Goal: Task Accomplishment & Management: Manage account settings

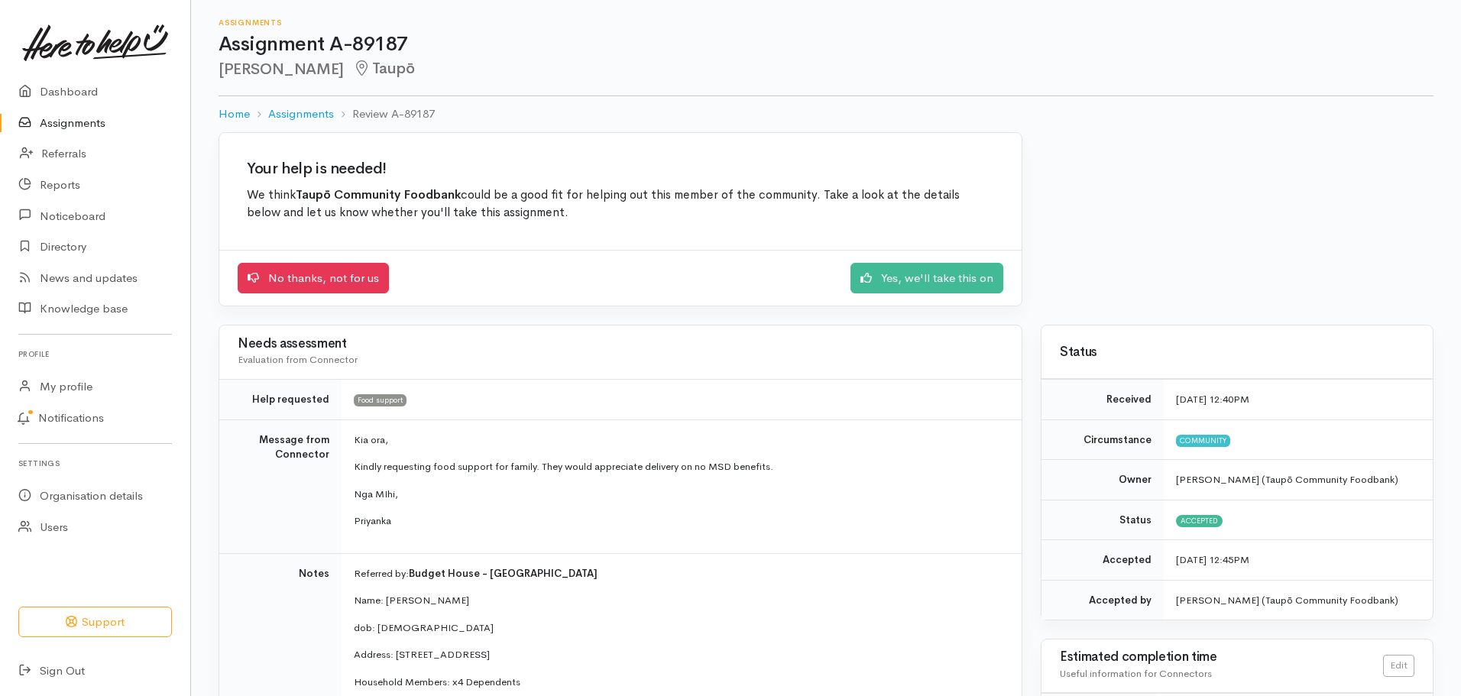
click at [111, 131] on link "Assignments" at bounding box center [95, 123] width 190 height 31
click at [97, 124] on link "Assignments" at bounding box center [95, 123] width 190 height 31
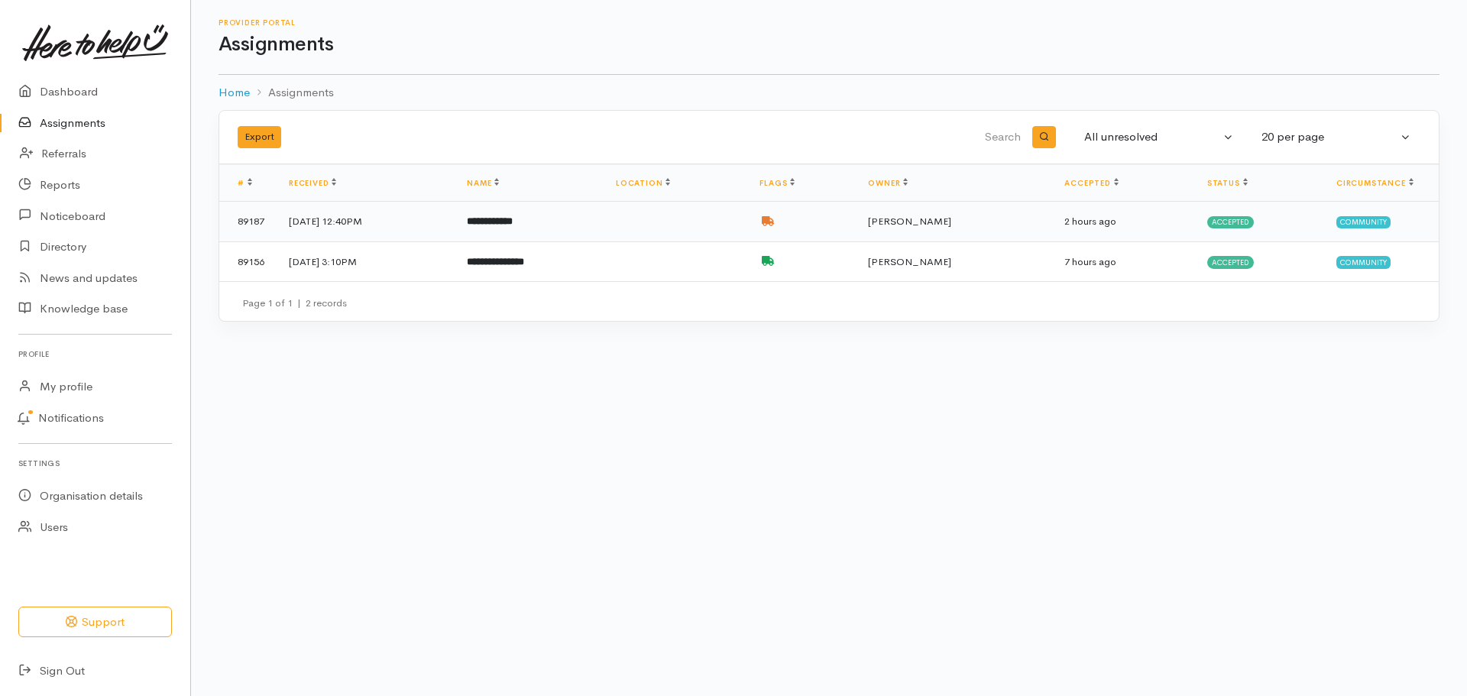
click at [513, 220] on b "**********" at bounding box center [490, 221] width 46 height 10
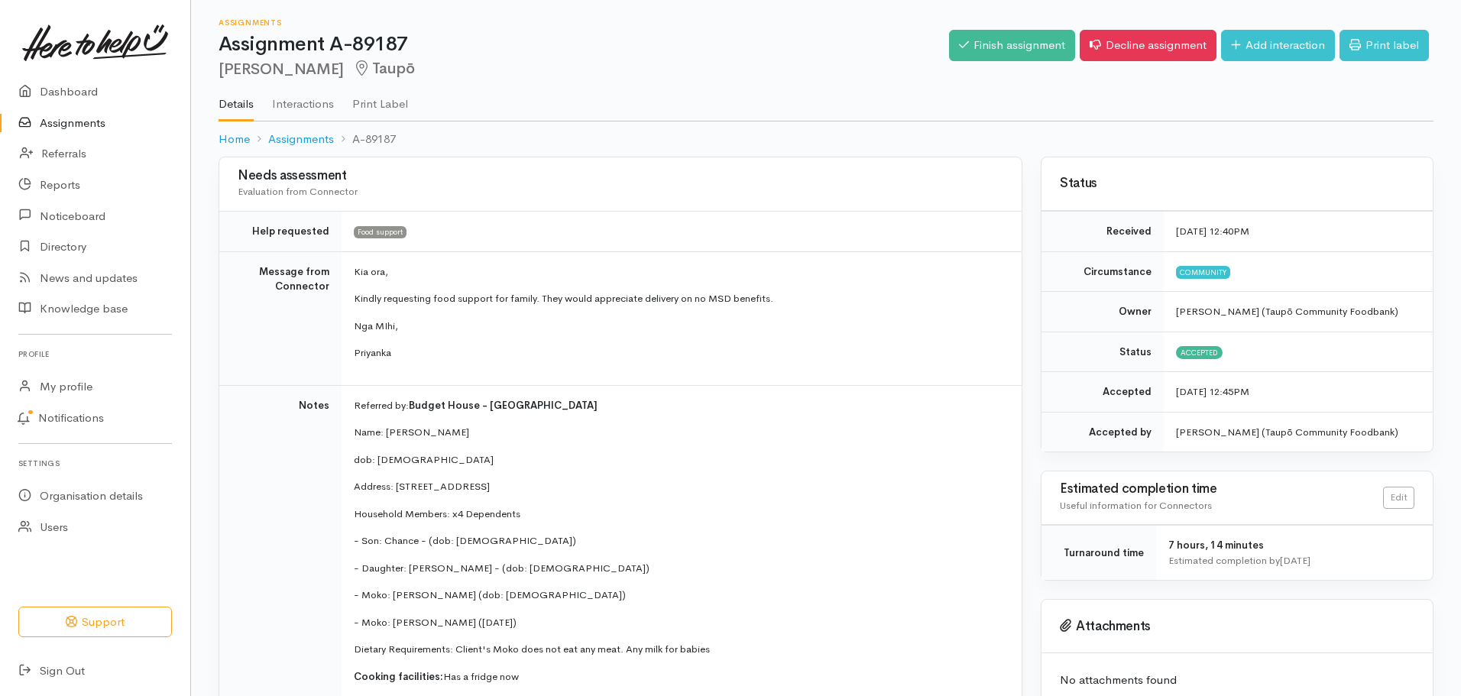
click at [309, 104] on link "Interactions" at bounding box center [303, 98] width 62 height 43
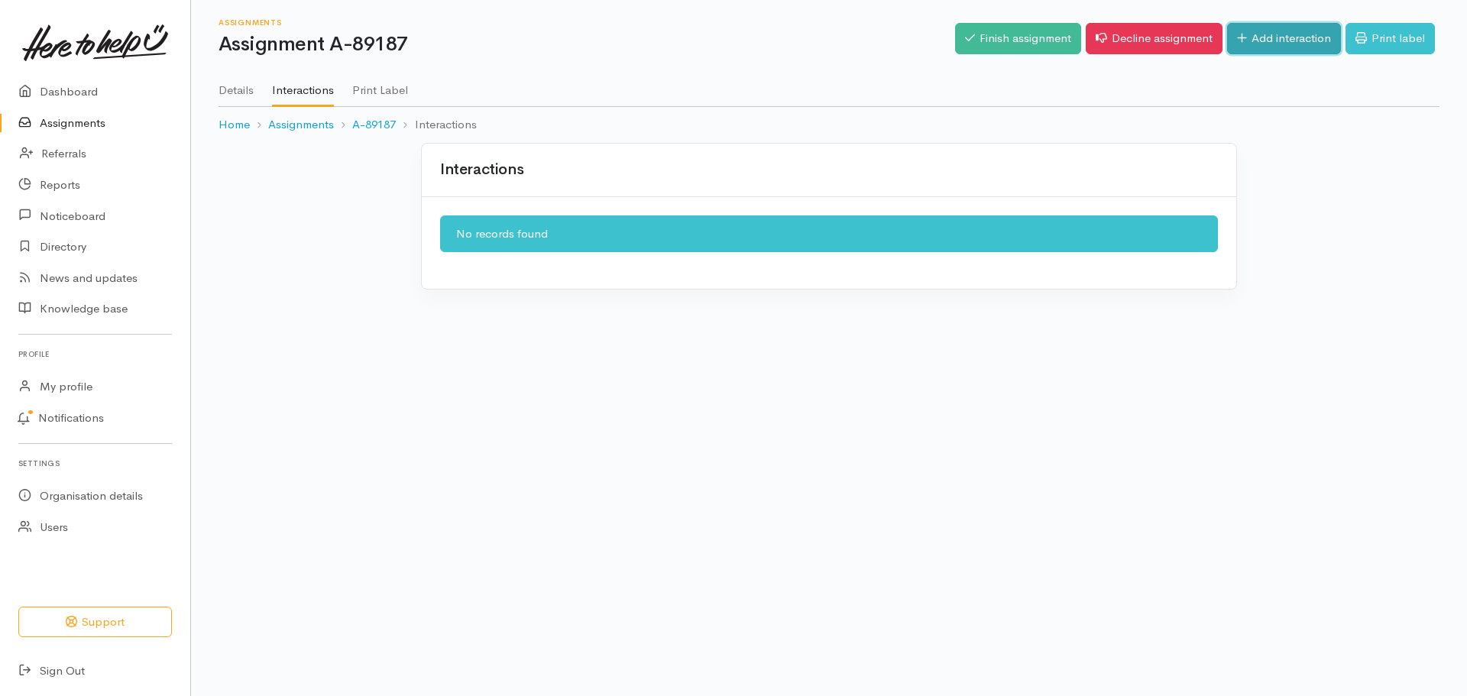
click at [1251, 34] on link "Add interaction" at bounding box center [1284, 38] width 114 height 31
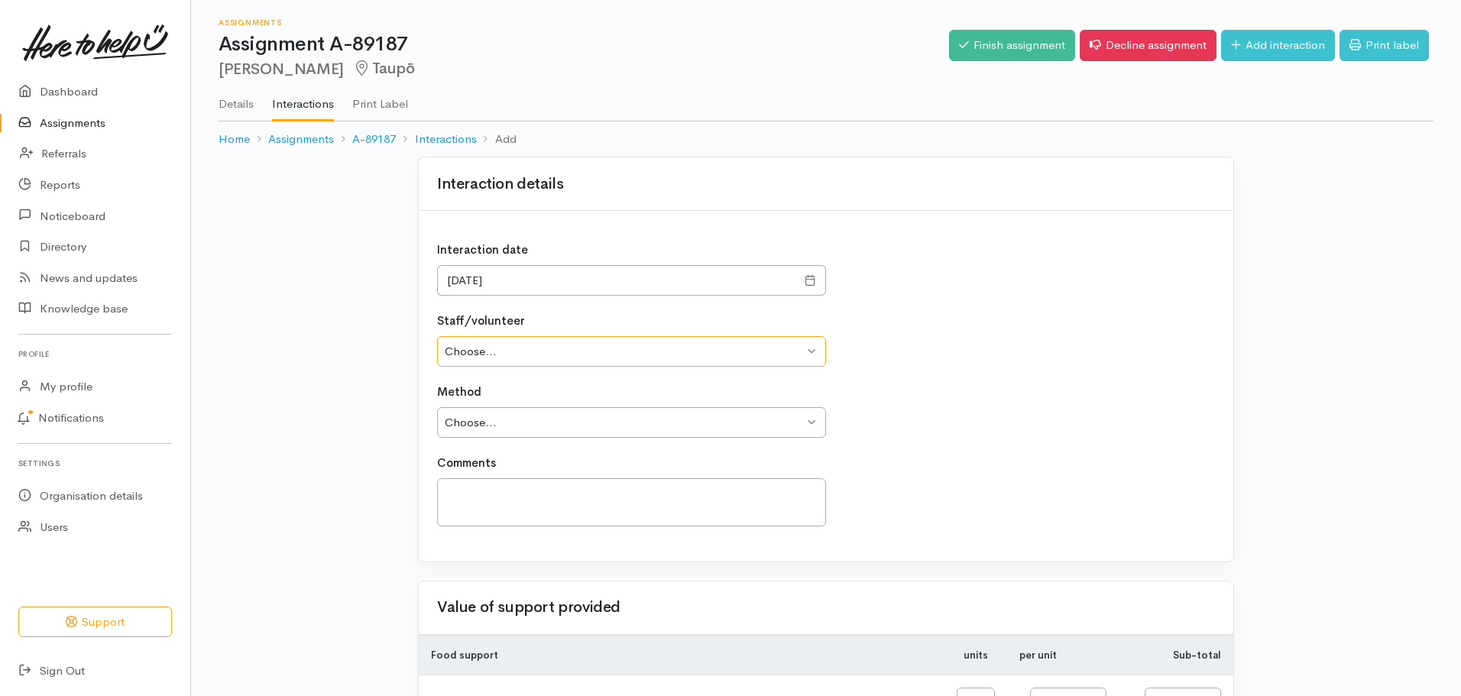
click at [812, 355] on select "Choose... Simone Gibson Megan George Simone Gibson" at bounding box center [631, 351] width 389 height 31
select select "2067"
click at [437, 336] on select "Choose... Simone Gibson Megan George Simone Gibson" at bounding box center [631, 351] width 389 height 31
click at [796, 417] on select "Choose... Phone Visit Other" at bounding box center [631, 422] width 389 height 31
select select "2"
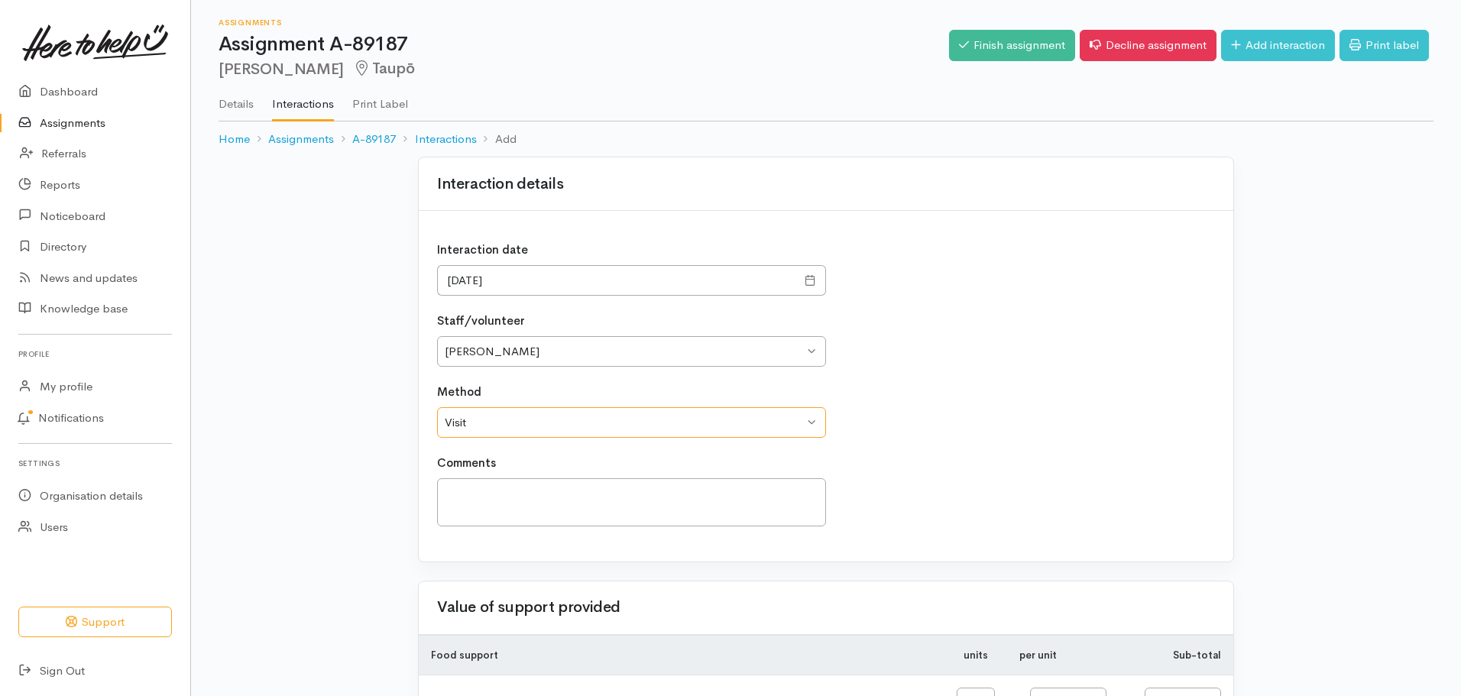
click at [437, 407] on select "Choose... Phone Visit Other" at bounding box center [631, 422] width 389 height 31
click at [756, 495] on textarea at bounding box center [631, 502] width 389 height 48
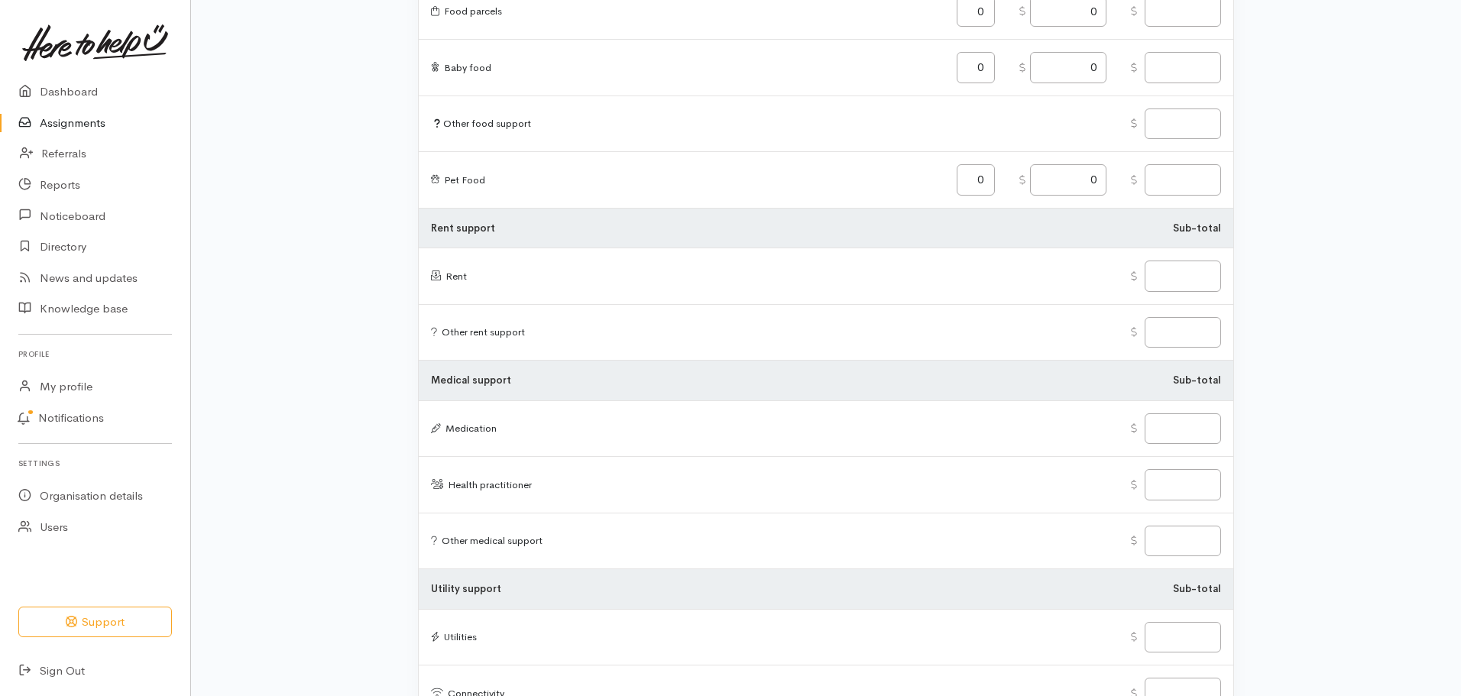
scroll to position [1765, 0]
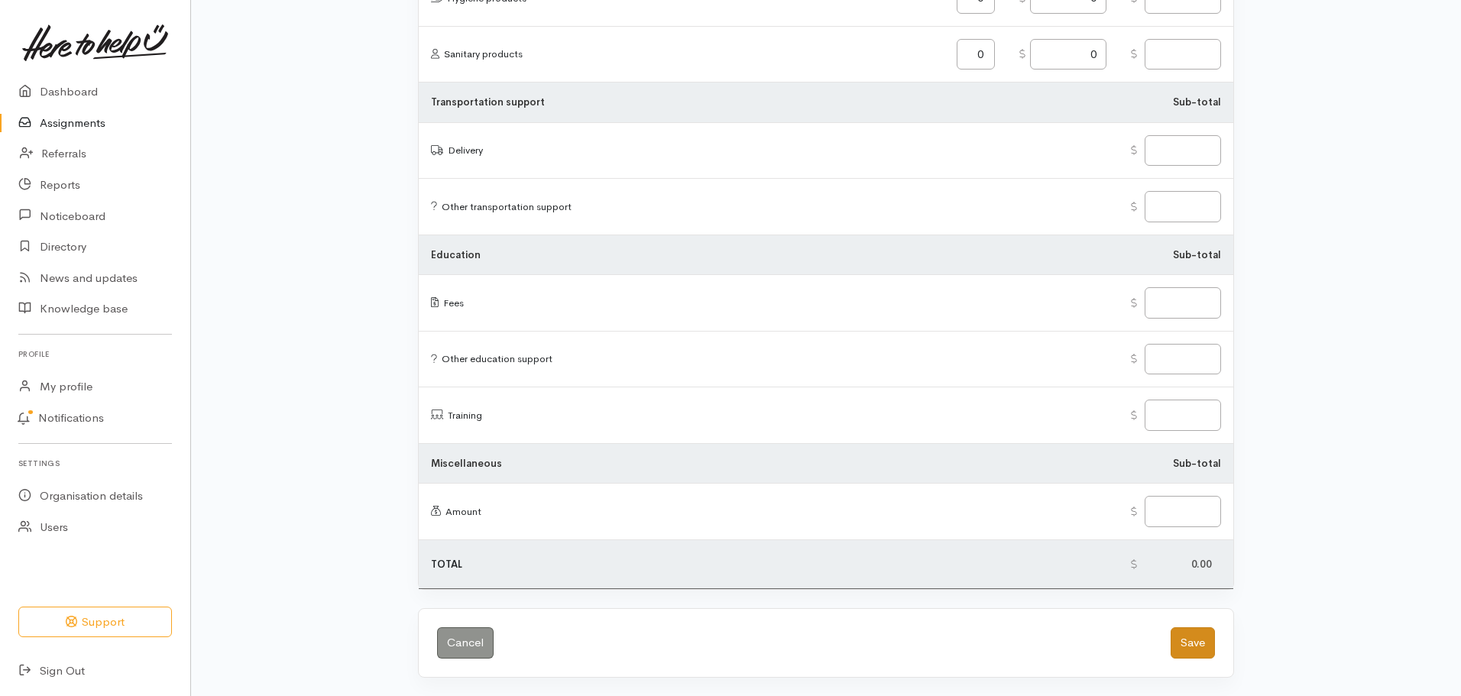
type textarea "Dropped off kai support to home address. Thanks Simone"
click at [1195, 651] on button "Save" at bounding box center [1193, 642] width 44 height 31
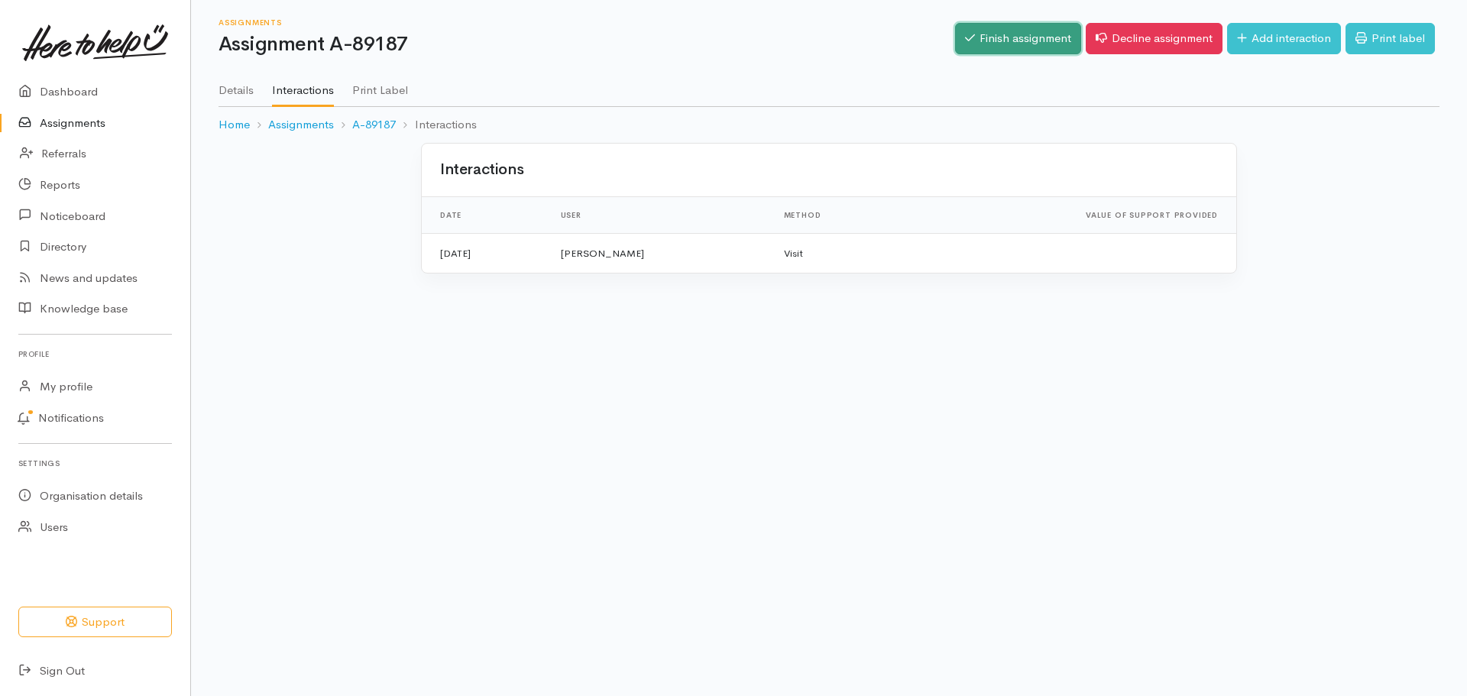
click at [997, 39] on link "Finish assignment" at bounding box center [1018, 38] width 126 height 31
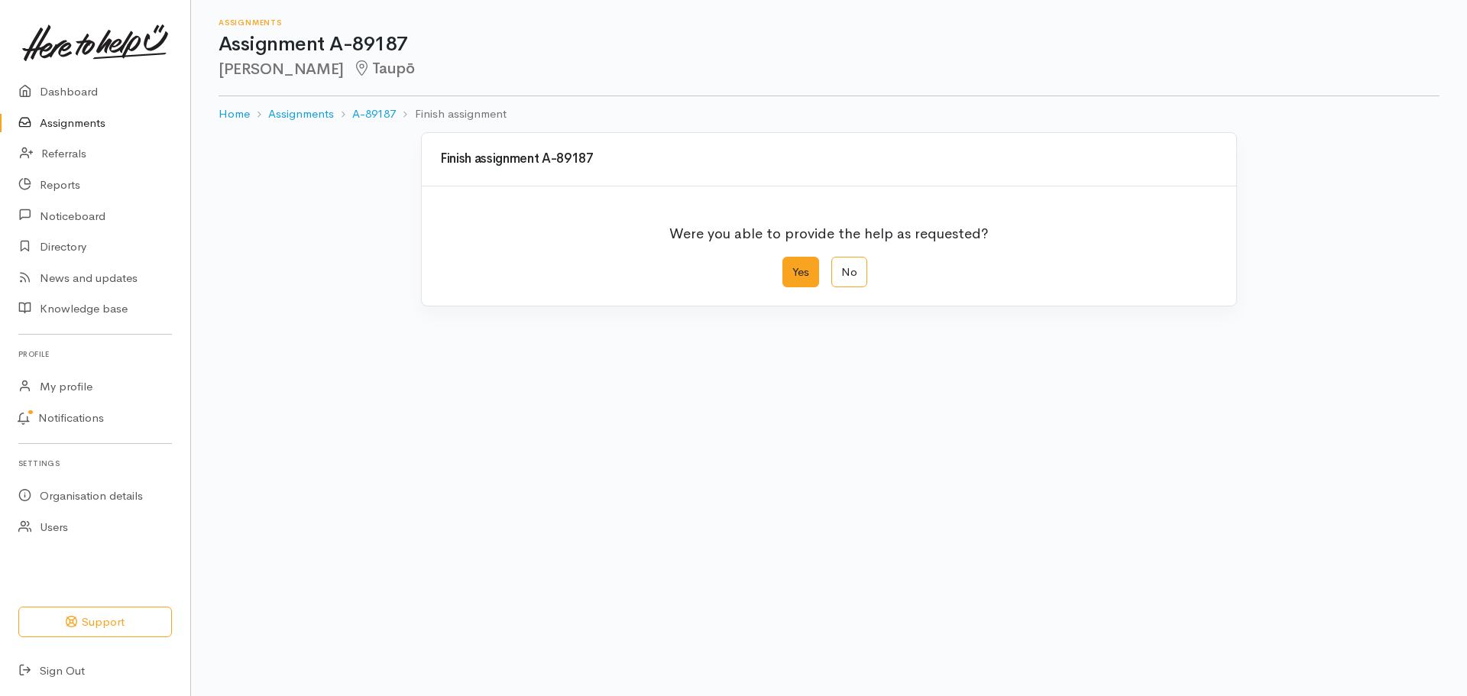
click at [796, 269] on label "Yes" at bounding box center [801, 272] width 37 height 31
click at [793, 267] on input "Yes" at bounding box center [788, 262] width 10 height 10
radio input "true"
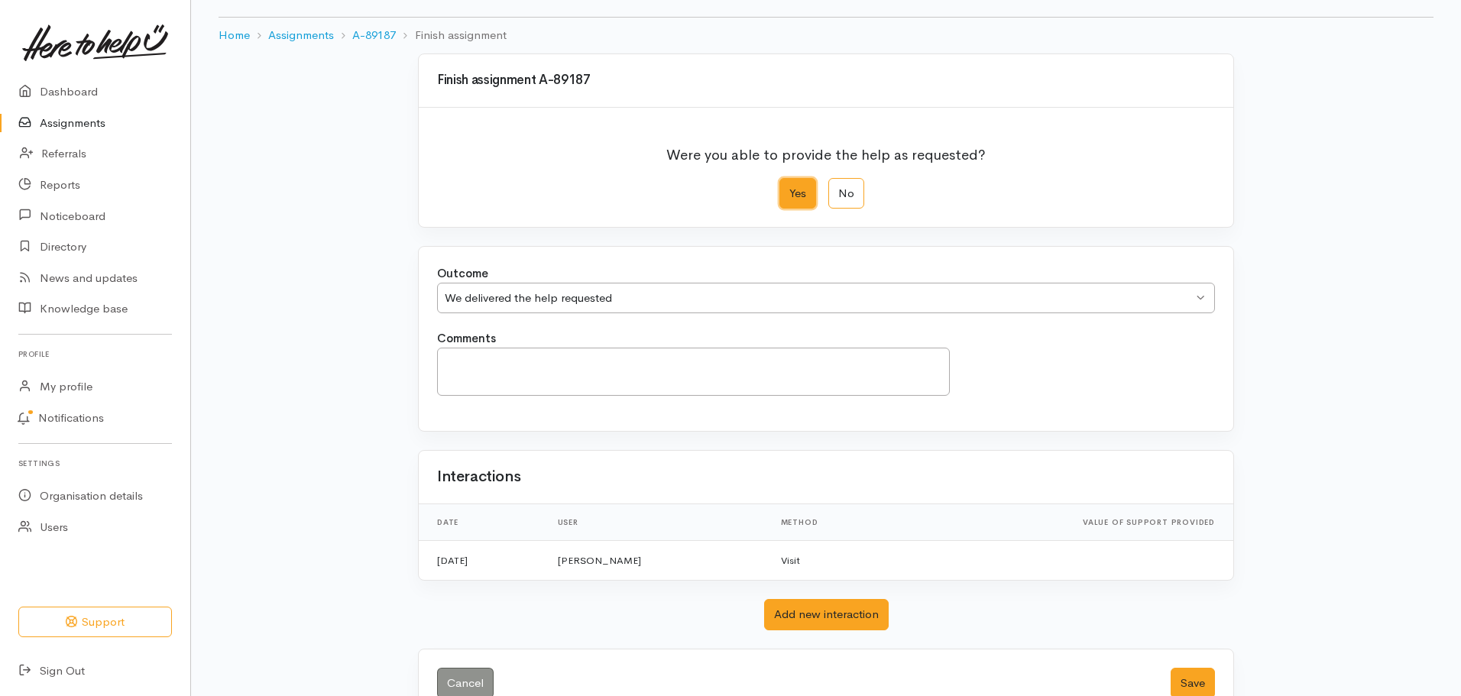
scroll to position [118, 0]
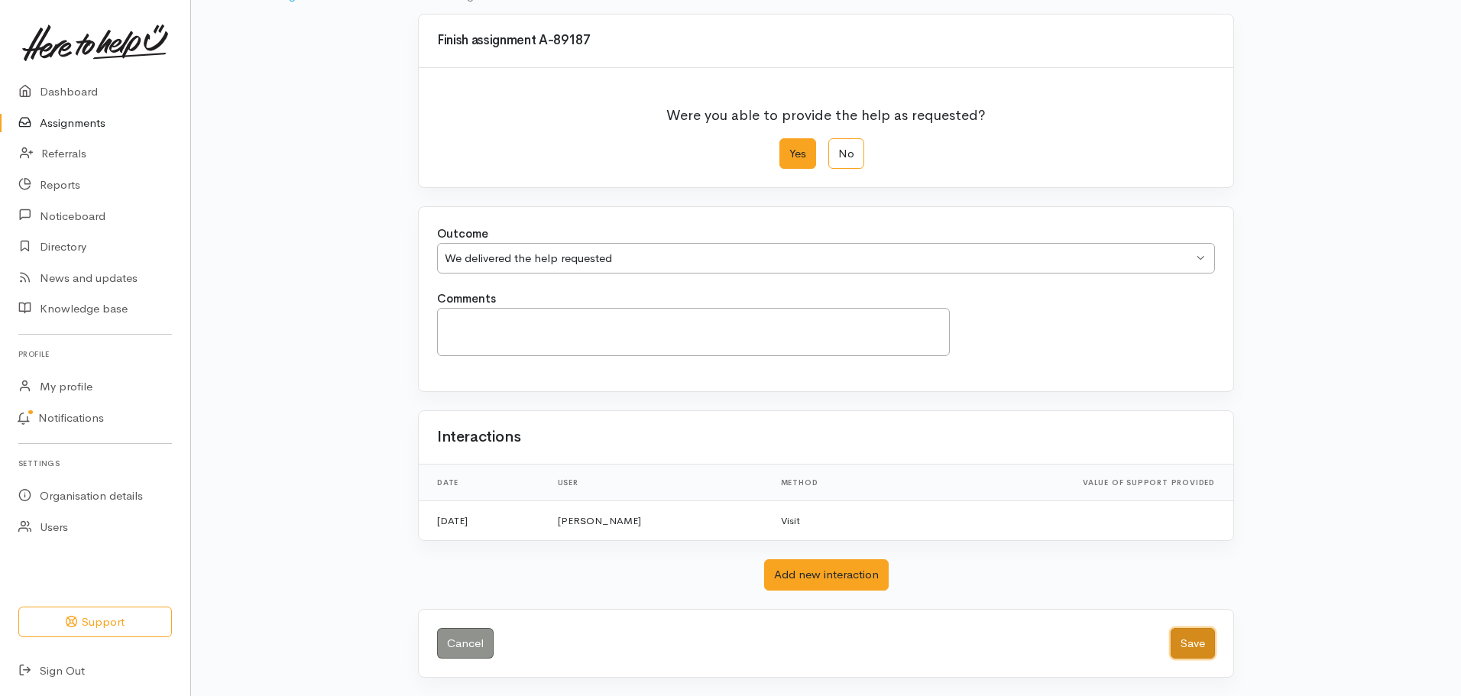
click at [1187, 653] on button "Save" at bounding box center [1193, 643] width 44 height 31
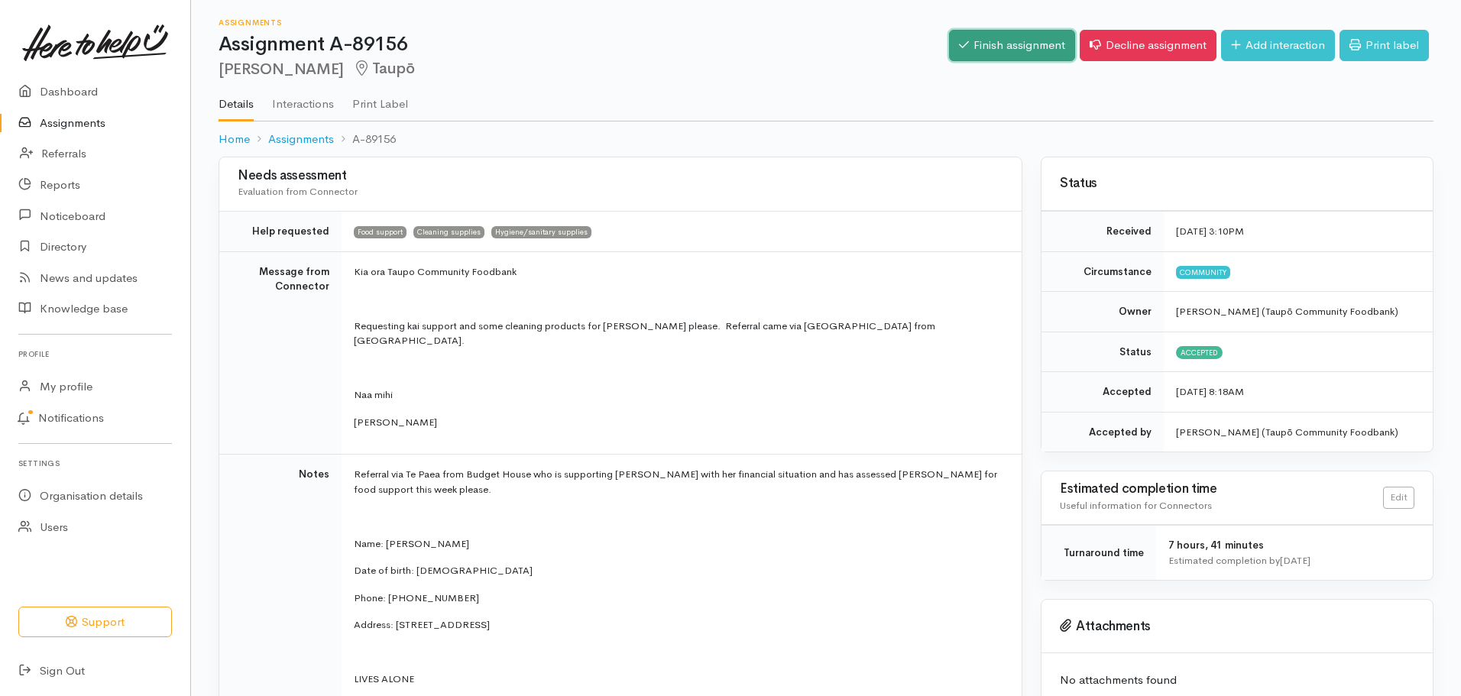
click at [1030, 47] on link "Finish assignment" at bounding box center [1012, 45] width 126 height 31
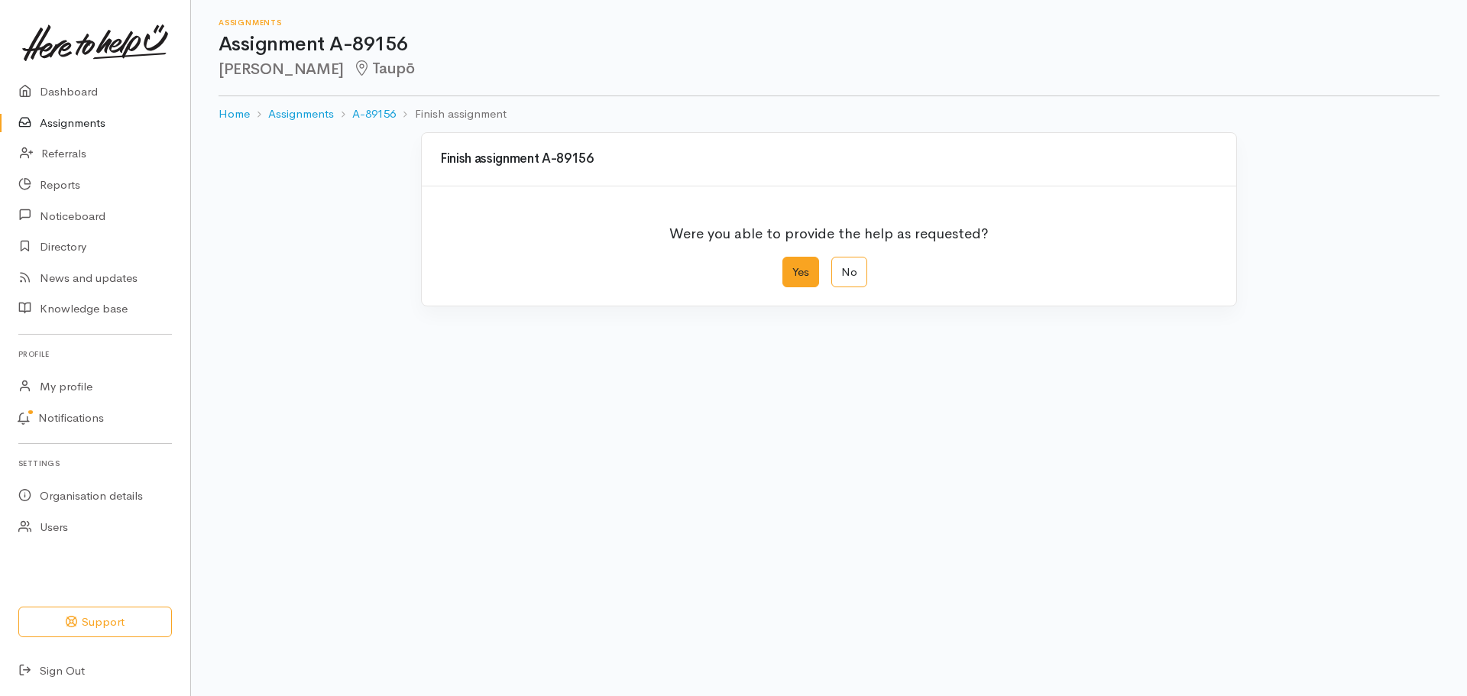
click at [804, 268] on label "Yes" at bounding box center [801, 272] width 37 height 31
click at [793, 267] on input "Yes" at bounding box center [788, 262] width 10 height 10
radio input "true"
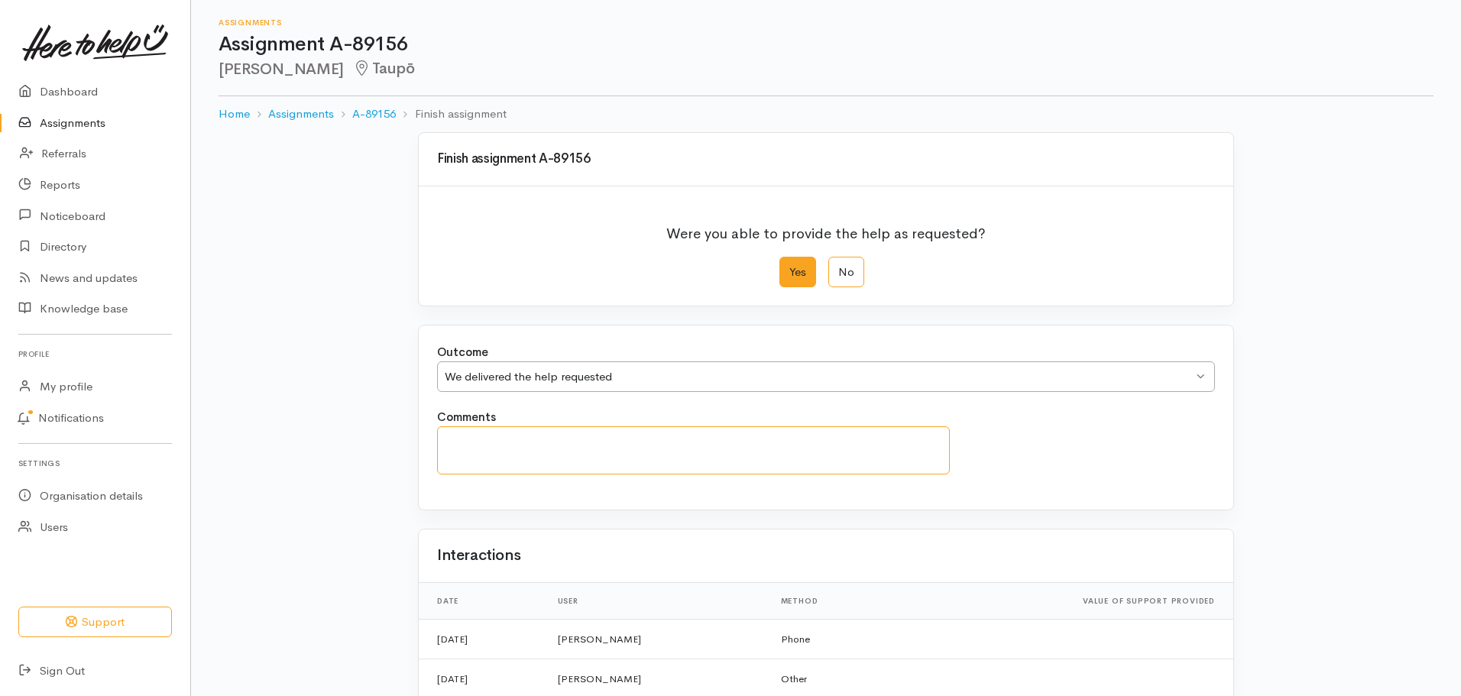
click at [706, 443] on textarea "Comments" at bounding box center [693, 450] width 513 height 48
type textarea "Kai support parcel delivered. Client very grateful"
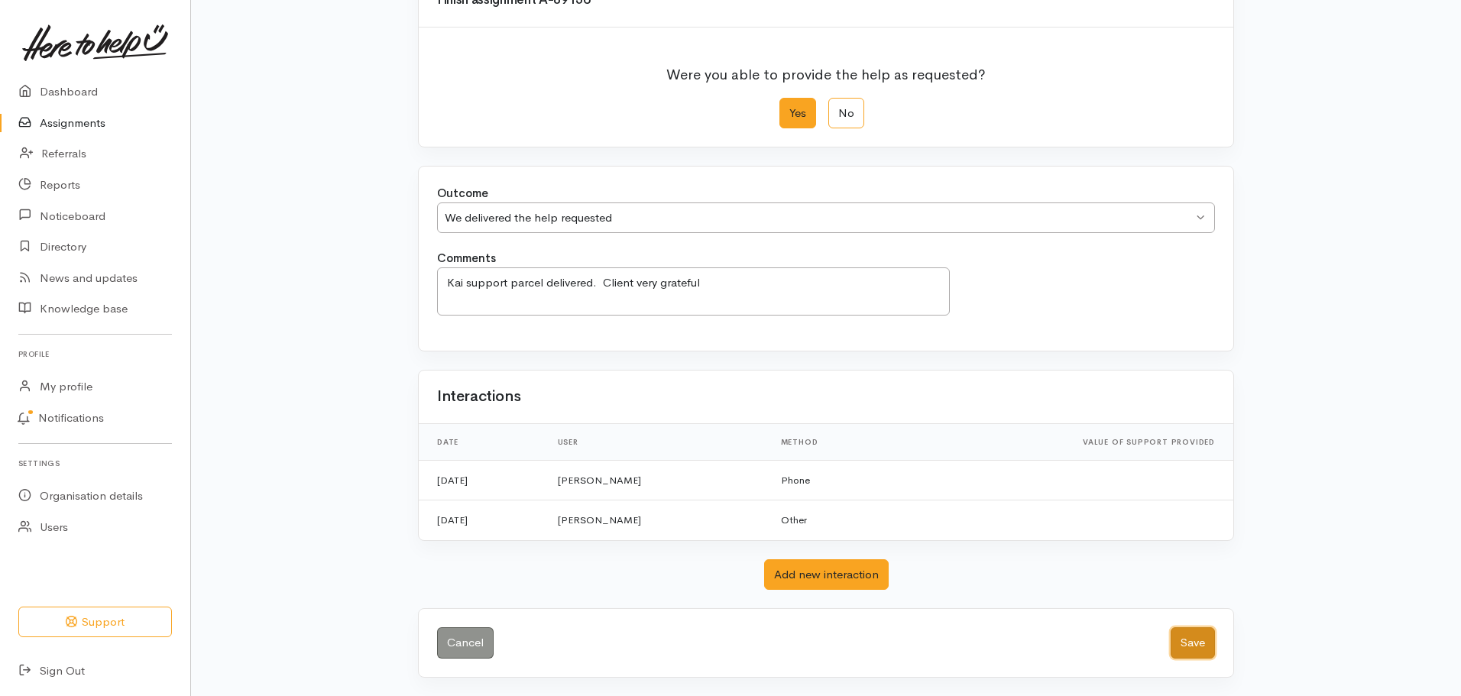
click at [1204, 633] on button "Save" at bounding box center [1193, 642] width 44 height 31
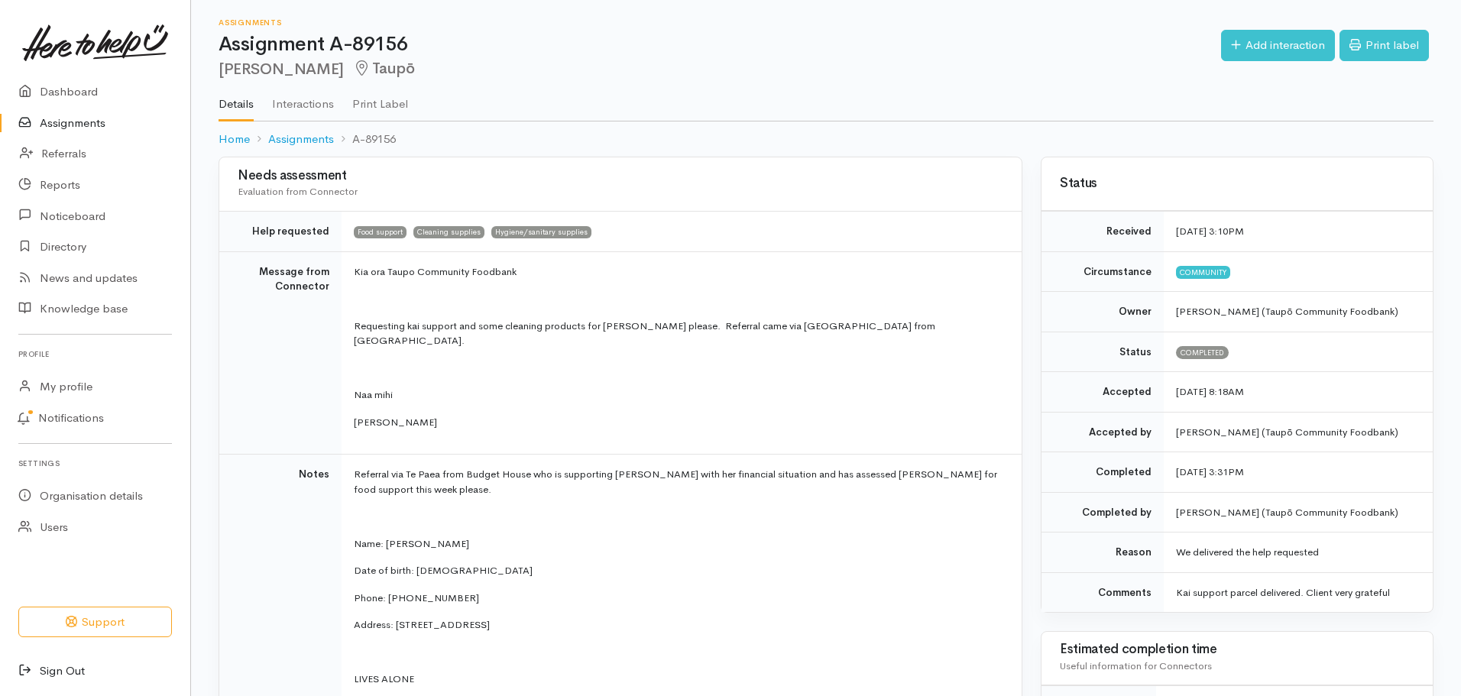
click at [48, 661] on link "Sign Out" at bounding box center [95, 671] width 190 height 31
